Goal: Task Accomplishment & Management: Manage account settings

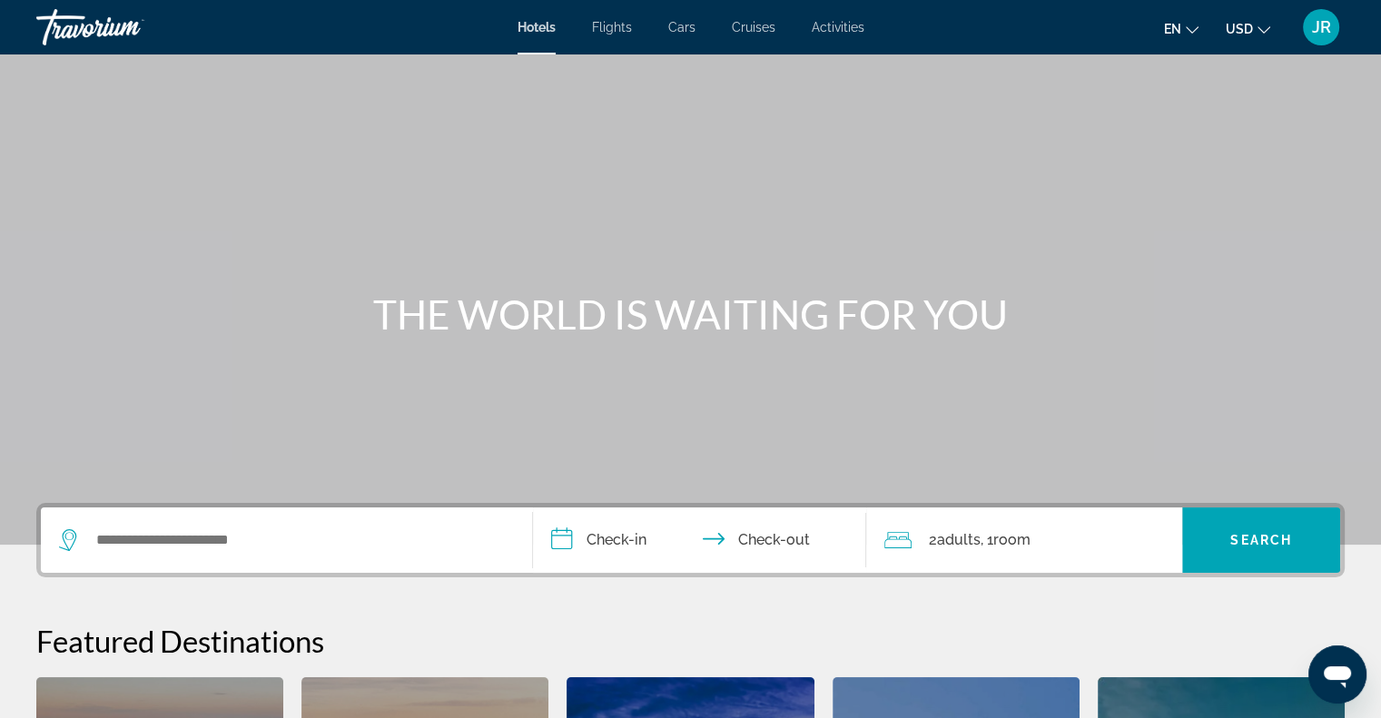
click at [1319, 30] on span "JR" at bounding box center [1321, 27] width 19 height 18
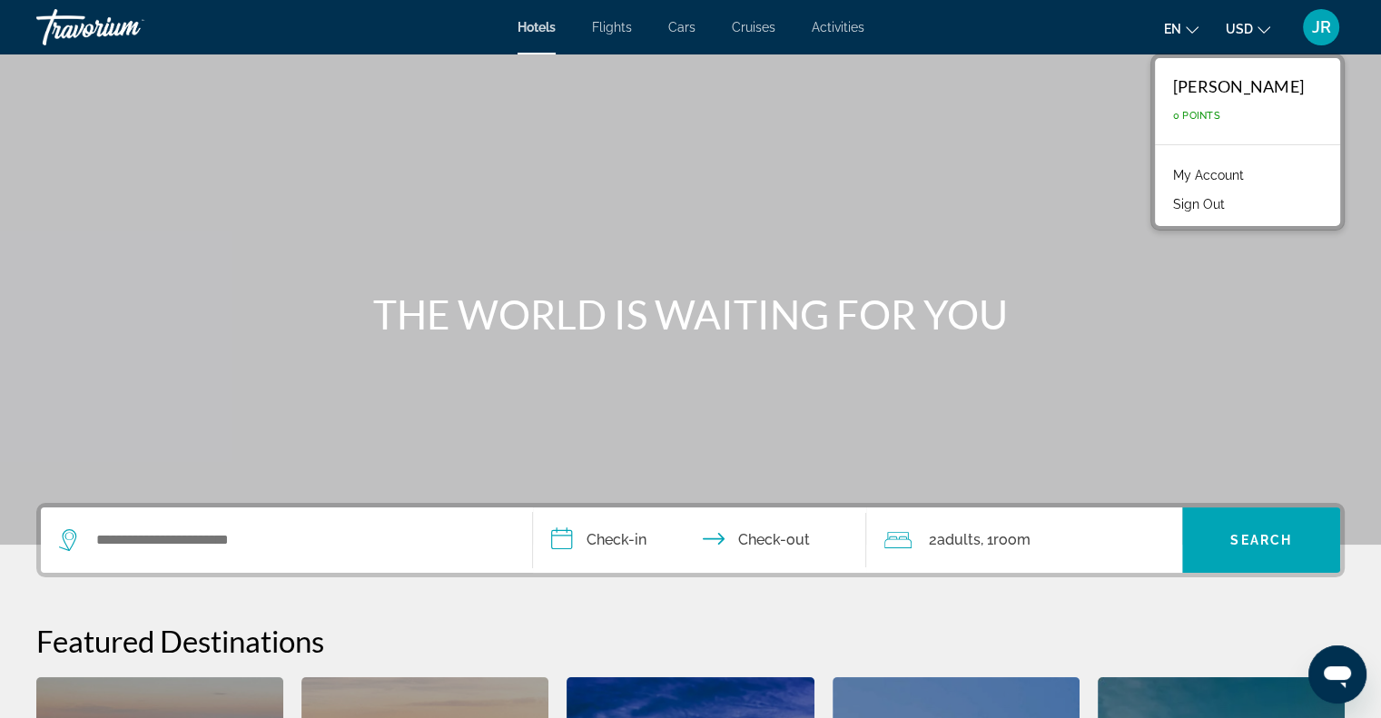
click at [1253, 173] on link "My Account" at bounding box center [1208, 175] width 89 height 24
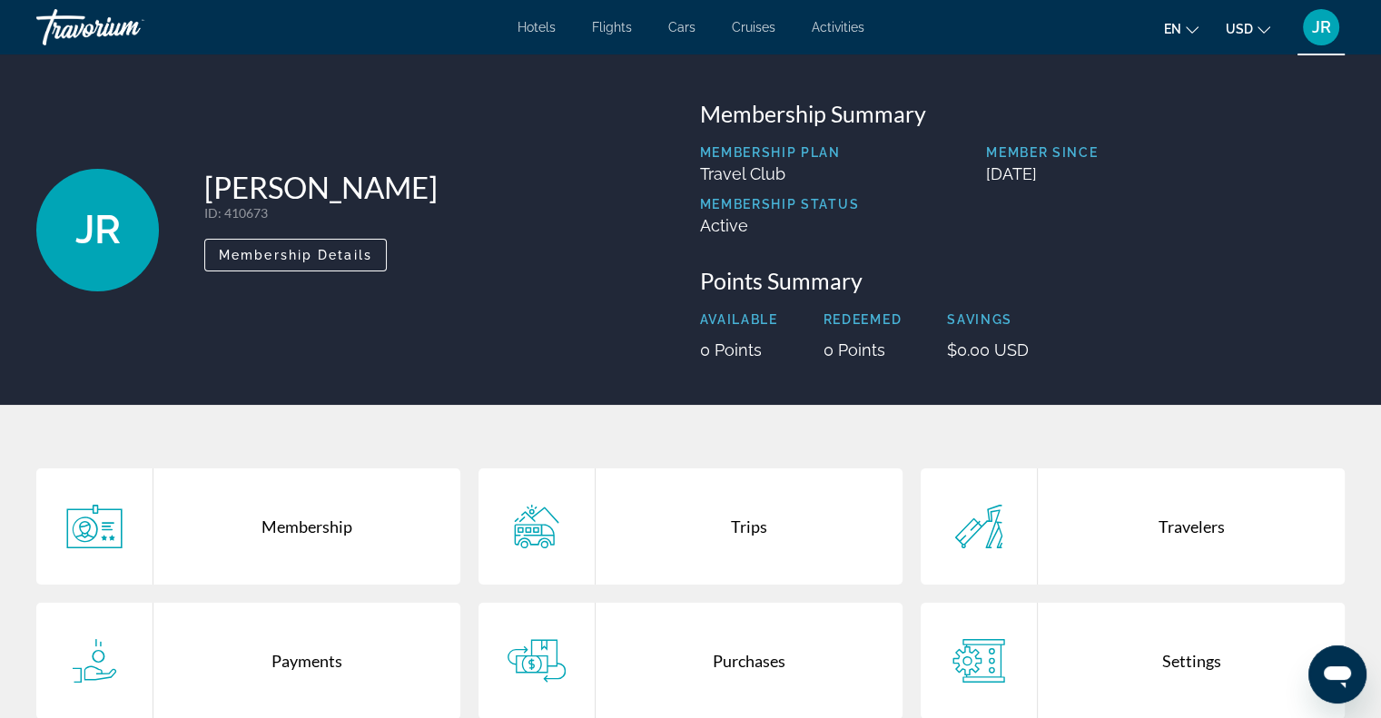
click at [732, 655] on div "Purchases" at bounding box center [749, 661] width 307 height 116
